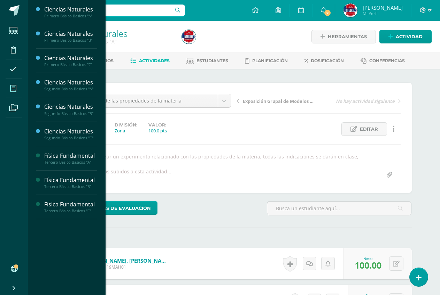
click at [19, 90] on span at bounding box center [14, 89] width 16 height 16
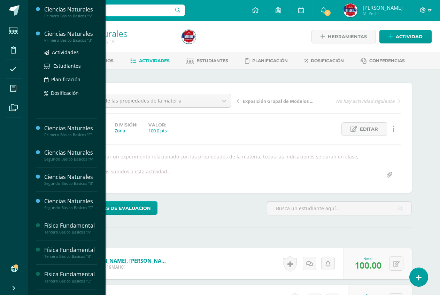
click at [82, 32] on div "Ciencias Naturales" at bounding box center [70, 34] width 53 height 8
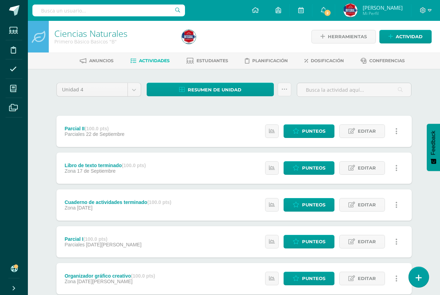
click at [416, 278] on icon at bounding box center [418, 278] width 6 height 8
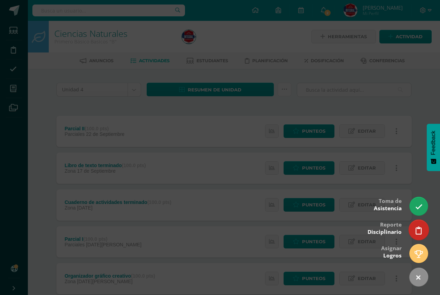
click at [421, 235] on link at bounding box center [418, 230] width 20 height 20
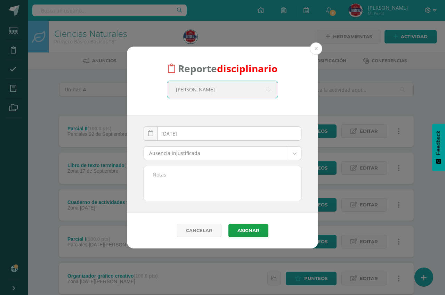
type input "David"
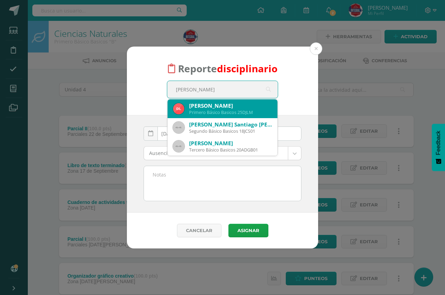
click at [240, 105] on div "David Javier López Monterroso" at bounding box center [230, 105] width 83 height 7
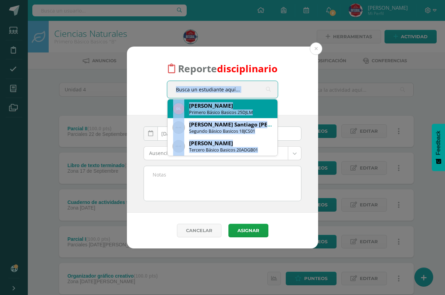
click at [240, 105] on div "Reporte disciplinario David David Javier López Monterroso Primero Básico Basico…" at bounding box center [222, 81] width 191 height 69
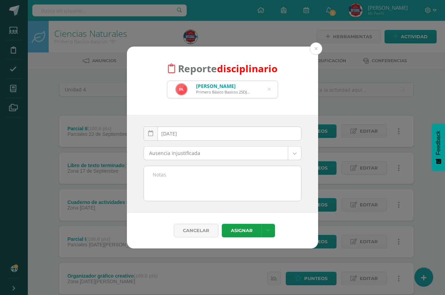
click at [202, 154] on body "Reporte disciplinario David Javier López Monterroso Primero Básico Basicos 25DJ…" at bounding box center [222, 207] width 445 height 415
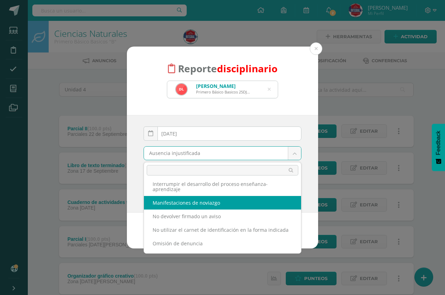
scroll to position [173, 0]
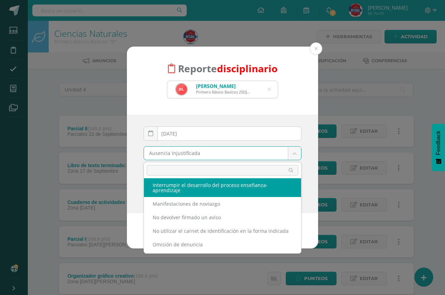
select select "62"
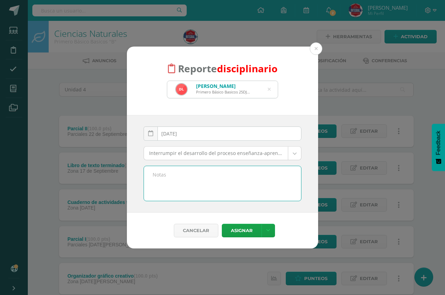
click at [196, 177] on textarea at bounding box center [222, 183] width 157 height 35
click at [196, 187] on textarea "El estudiante" at bounding box center [222, 183] width 157 height 35
click at [195, 185] on textarea "El estudiante" at bounding box center [222, 183] width 157 height 35
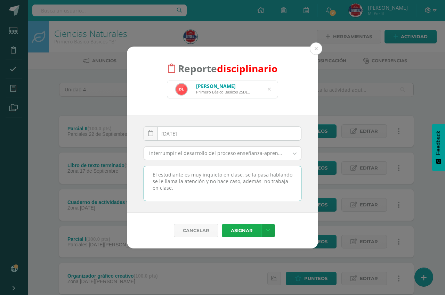
type textarea "El estudiante es muy inquieto en clase, se la pasa hablando se le llama la aten…"
click at [241, 227] on button "Asignar" at bounding box center [242, 231] width 40 height 14
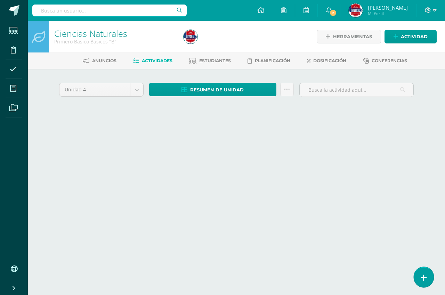
click at [428, 276] on link at bounding box center [424, 277] width 20 height 20
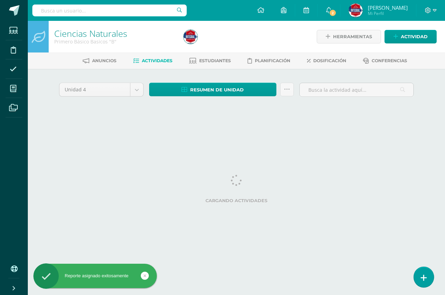
click at [422, 277] on icon at bounding box center [424, 278] width 6 height 8
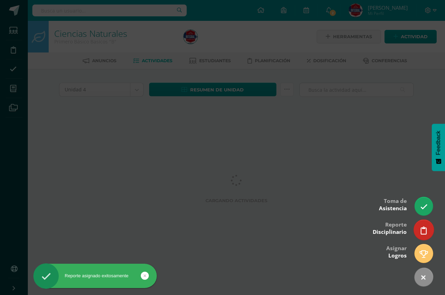
click at [421, 235] on link at bounding box center [424, 230] width 20 height 20
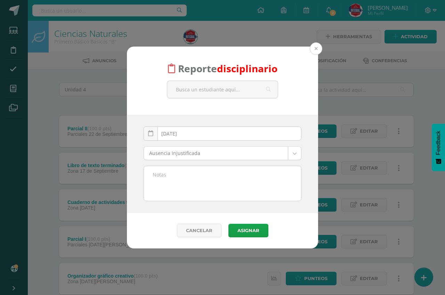
click at [318, 46] on button at bounding box center [316, 48] width 13 height 13
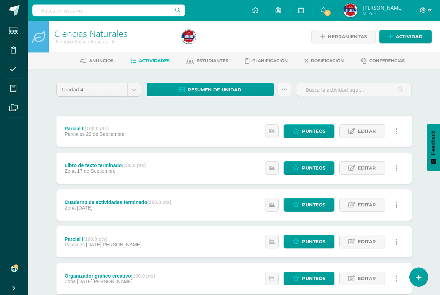
click at [427, 268] on div "Ciencias Naturales Primero Básico Basicos "B" Herramientas Detalle de asistenci…" at bounding box center [234, 218] width 412 height 394
click at [421, 280] on link at bounding box center [418, 277] width 20 height 20
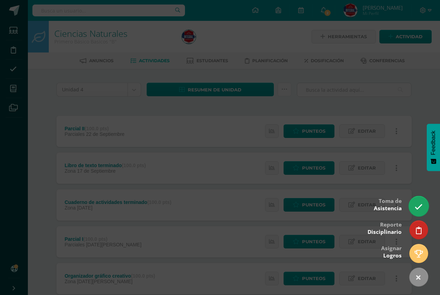
click at [418, 205] on icon at bounding box center [418, 207] width 8 height 8
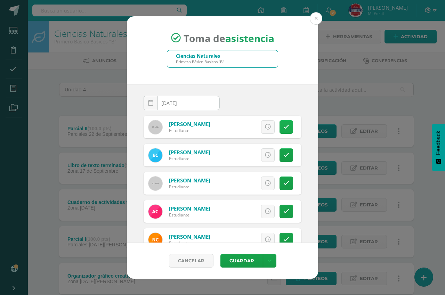
click at [284, 127] on icon at bounding box center [287, 127] width 6 height 6
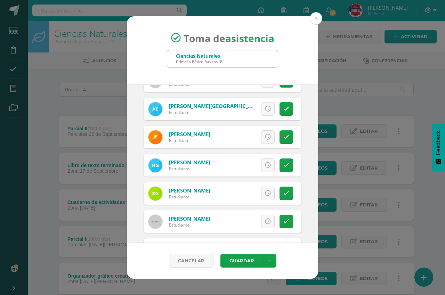
scroll to position [209, 0]
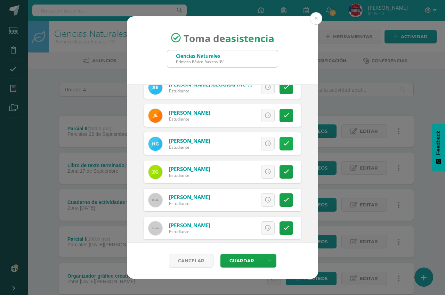
click at [285, 140] on link at bounding box center [287, 144] width 14 height 14
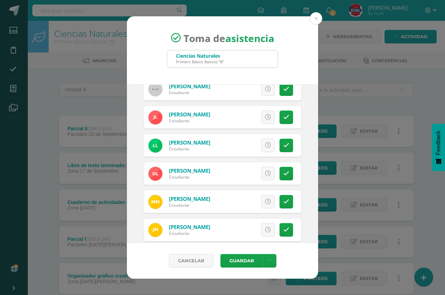
scroll to position [383, 0]
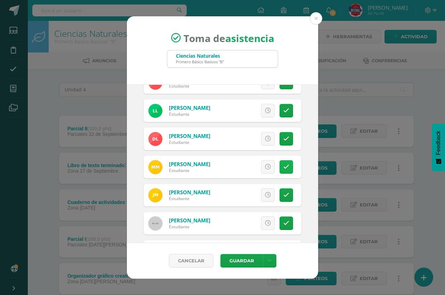
click at [280, 171] on link at bounding box center [287, 167] width 14 height 14
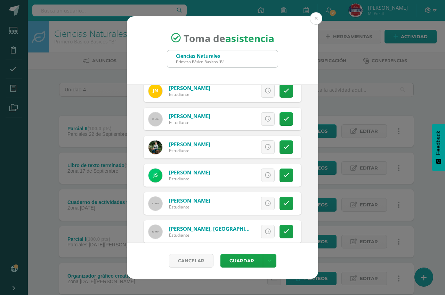
scroll to position [499, 0]
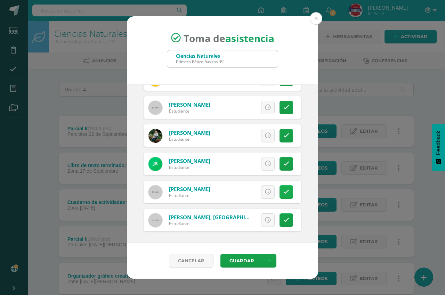
click at [280, 188] on link at bounding box center [287, 192] width 14 height 14
click at [287, 218] on link at bounding box center [287, 221] width 14 height 14
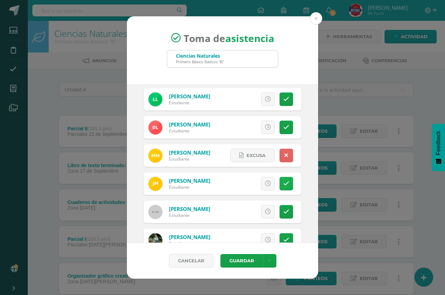
click at [280, 190] on link at bounding box center [287, 184] width 14 height 14
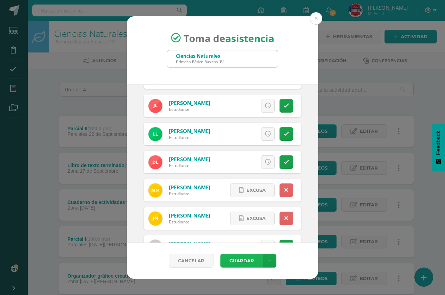
click at [246, 264] on button "Guardar" at bounding box center [242, 261] width 42 height 14
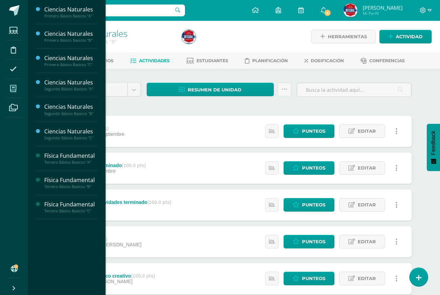
click at [11, 89] on icon at bounding box center [13, 88] width 6 height 7
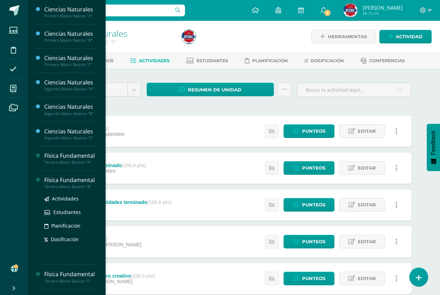
click at [79, 184] on div "Física Fundamental" at bounding box center [70, 180] width 53 height 8
